Goal: Task Accomplishment & Management: Manage account settings

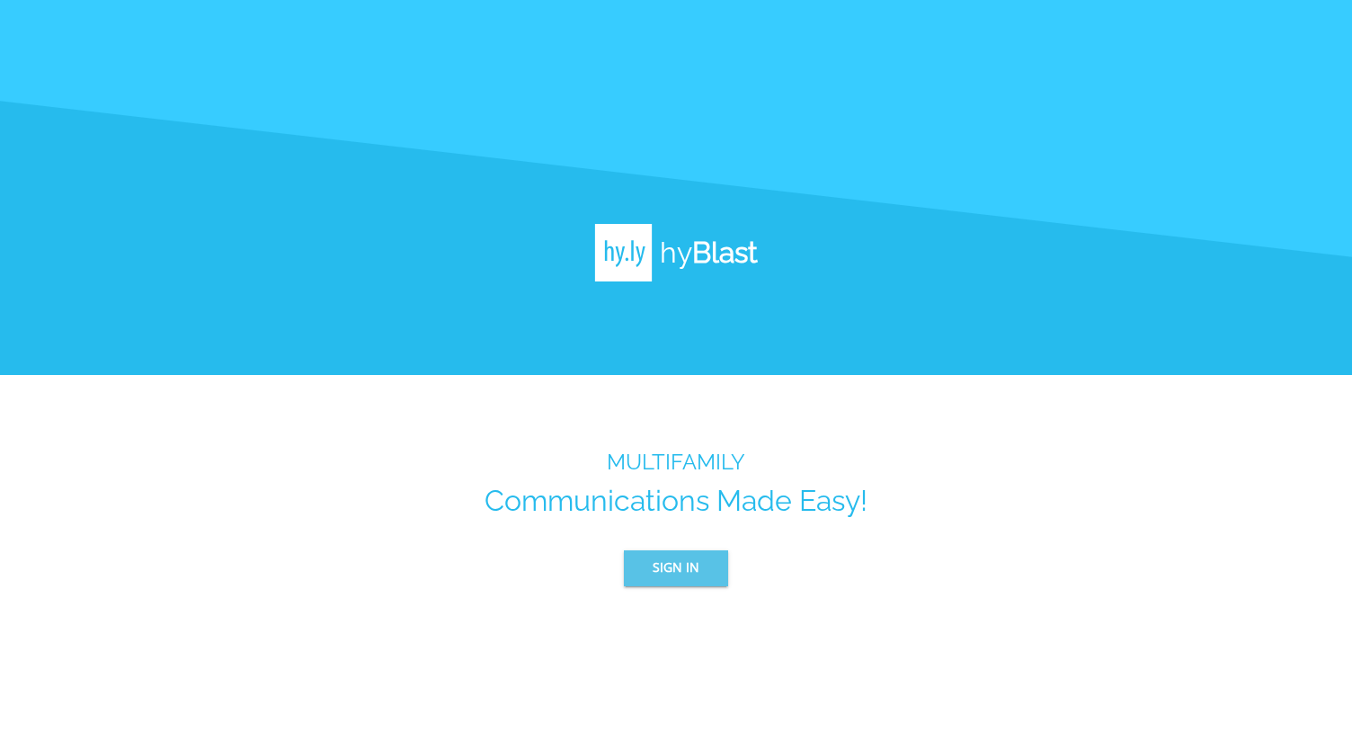
click at [699, 577] on button "Sign In" at bounding box center [676, 568] width 104 height 36
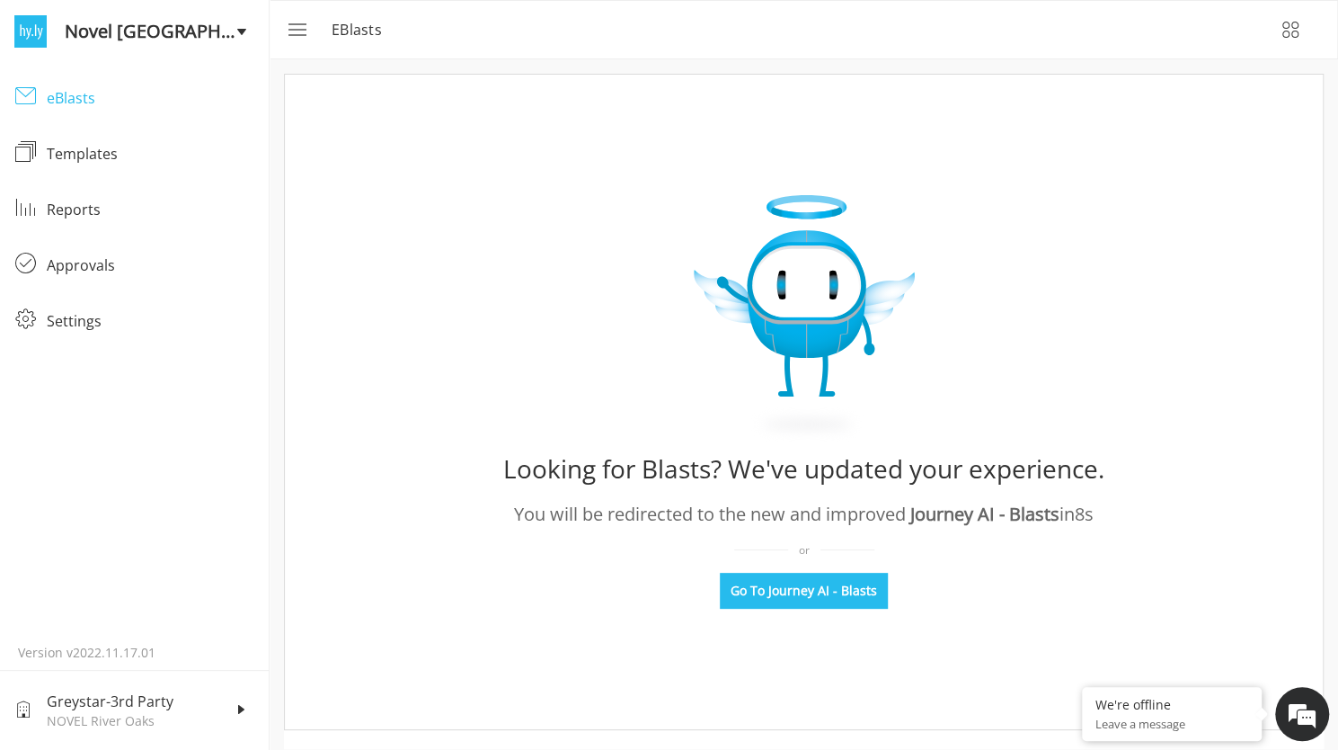
click at [54, 105] on div "eBlasts" at bounding box center [151, 98] width 208 height 22
click at [76, 106] on div "eBlasts" at bounding box center [151, 98] width 208 height 22
click at [183, 39] on span "Novel River Oaks" at bounding box center [151, 31] width 172 height 27
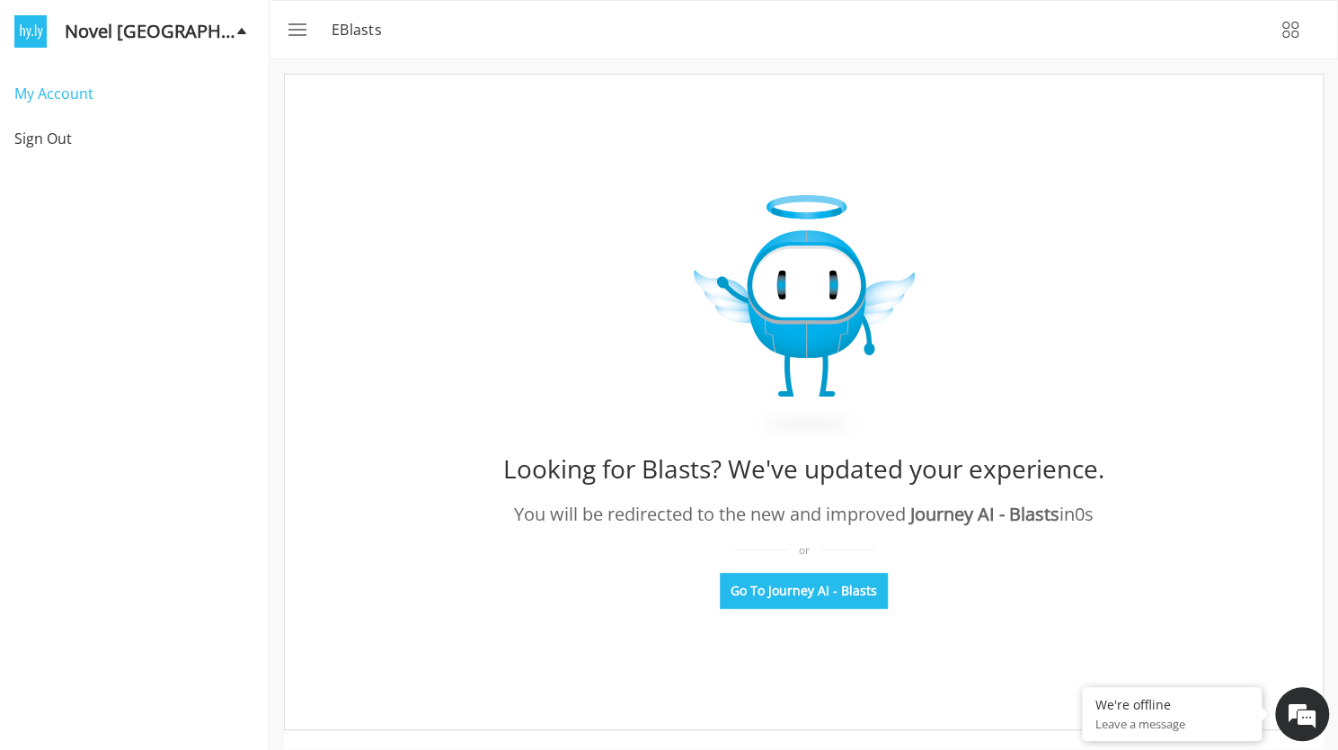
click at [97, 85] on span "My Account" at bounding box center [136, 94] width 245 height 22
